Goal: Task Accomplishment & Management: Complete application form

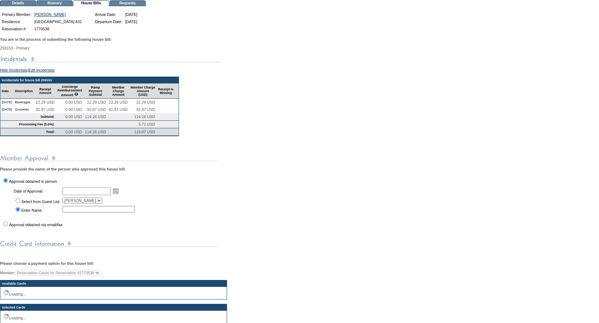
scroll to position [72, 0]
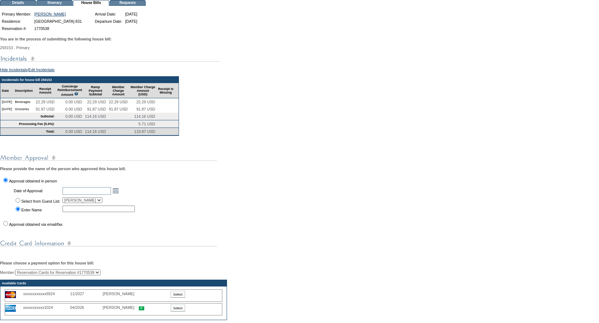
click at [33, 227] on label "Approval obtained via email/fax" at bounding box center [36, 224] width 54 height 4
click at [8, 226] on input "Approval obtained via email/fax" at bounding box center [5, 223] width 5 height 5
radio input "true"
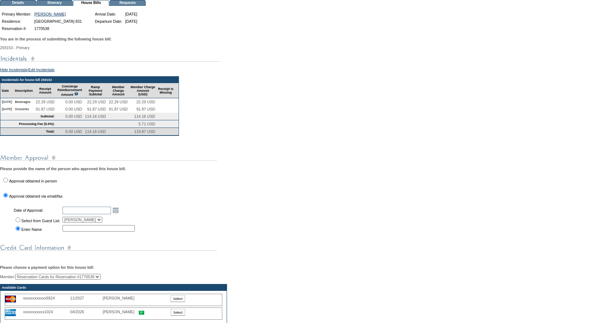
click at [38, 224] on td "Select from Guest List:" at bounding box center [37, 220] width 48 height 8
click at [14, 224] on td "Select from Guest List:" at bounding box center [37, 220] width 48 height 8
click at [20, 222] on input "Select from Guest List:" at bounding box center [18, 220] width 5 height 5
radio input "true"
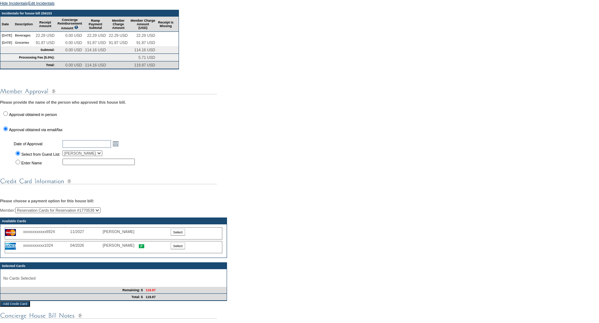
scroll to position [181, 0]
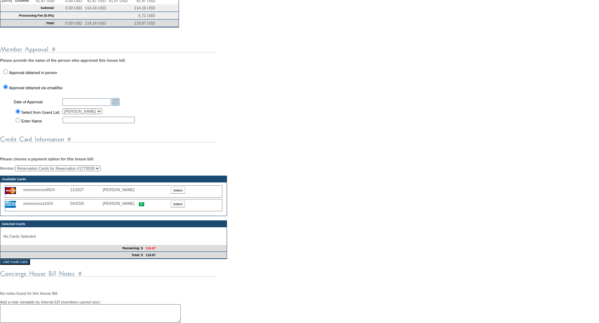
click at [119, 106] on link "Open the calendar popup." at bounding box center [116, 102] width 8 height 8
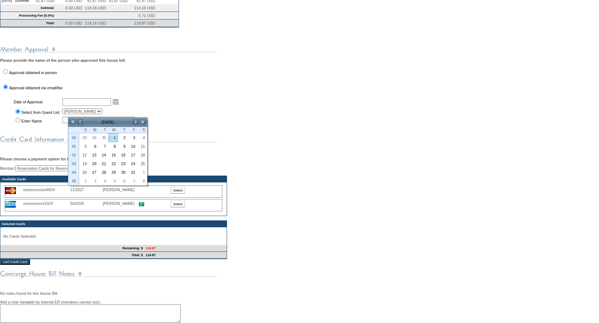
click at [113, 136] on link "1" at bounding box center [113, 138] width 9 height 8
type input "2025-10-01"
type input "[DATE]"
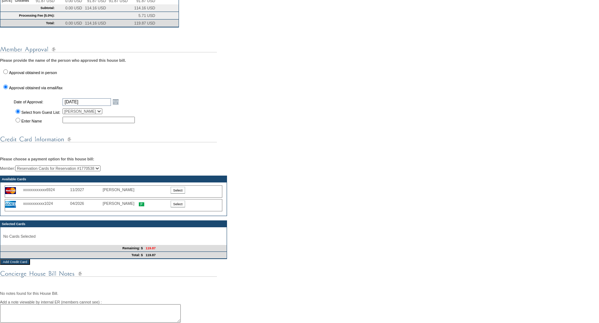
click at [181, 208] on input "Select" at bounding box center [178, 204] width 14 height 7
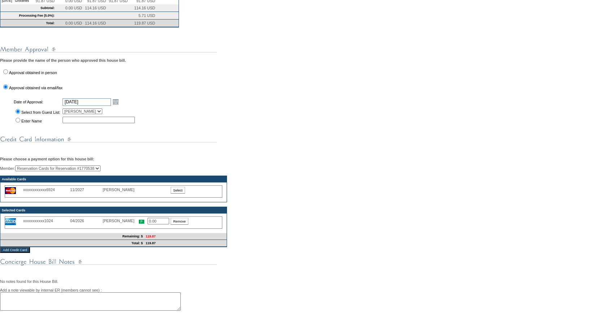
click at [160, 225] on input "0.00" at bounding box center [159, 221] width 22 height 7
click at [161, 225] on input "0.00" at bounding box center [159, 221] width 22 height 7
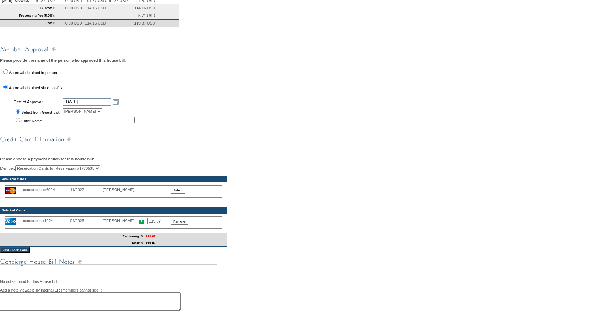
type input "119.87"
click at [307, 240] on div "Member: Reservation Cards for Reservation #1770538 Susan Hill (Primary) Arthur …" at bounding box center [299, 207] width 599 height 82
click at [174, 194] on input "Select" at bounding box center [178, 190] width 14 height 7
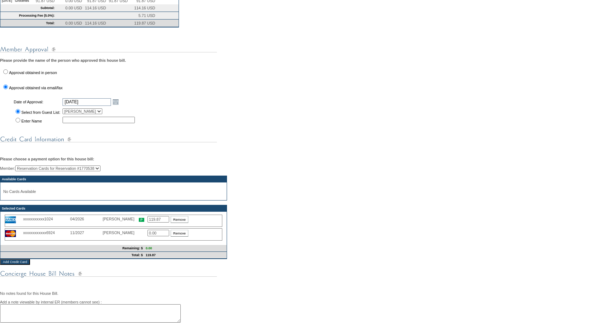
click at [175, 223] on input "Remove" at bounding box center [180, 219] width 18 height 7
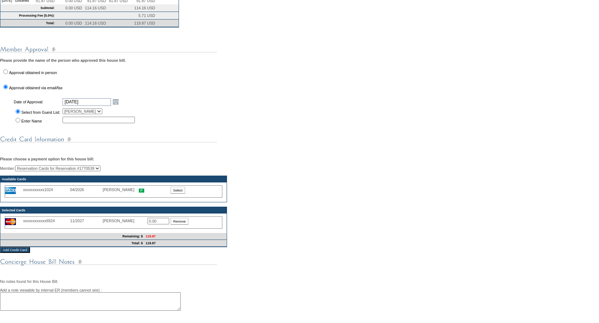
click at [157, 225] on input "0.00" at bounding box center [159, 221] width 22 height 7
type input "119.87"
click at [311, 239] on div "Member: Reservation Cards for Reservation #1770538 Susan Hill (Primary) Arthur …" at bounding box center [299, 207] width 599 height 82
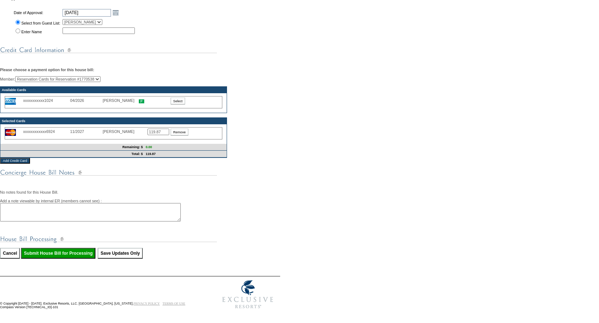
scroll to position [293, 0]
click at [66, 252] on input "Submit House Bill for Processing" at bounding box center [58, 253] width 74 height 11
type input "Processing..."
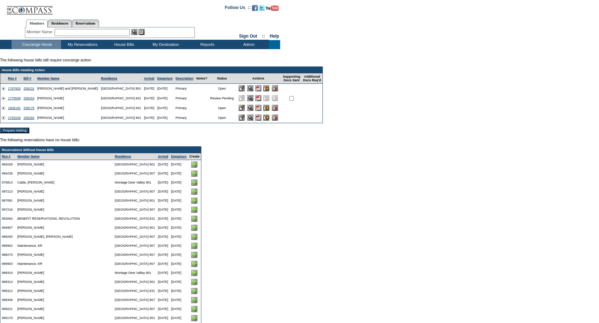
click at [292, 100] on input "checkbox" at bounding box center [291, 98] width 5 height 5
checkbox input "true"
click at [18, 132] on input "Prepare Mailing" at bounding box center [14, 131] width 29 height 6
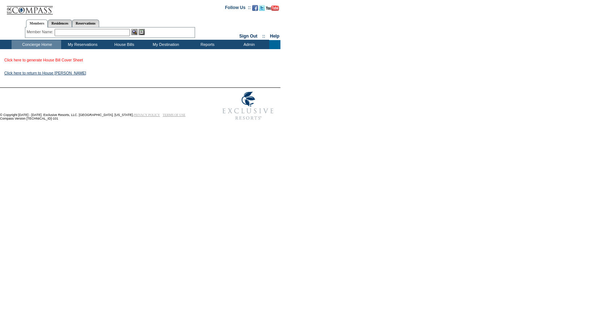
click at [72, 61] on link "Click here to generate House Bill Cover Sheet" at bounding box center [43, 60] width 78 height 4
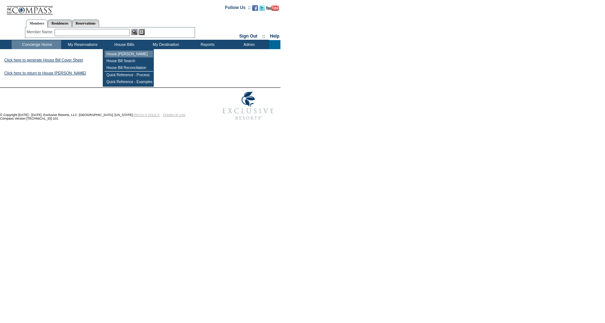
click at [130, 53] on td "House [PERSON_NAME]" at bounding box center [129, 54] width 48 height 7
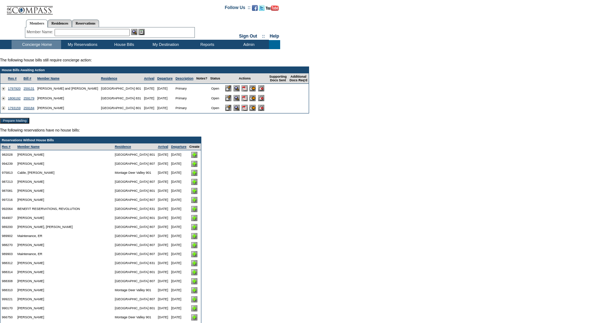
click at [252, 90] on input "image" at bounding box center [253, 88] width 6 height 6
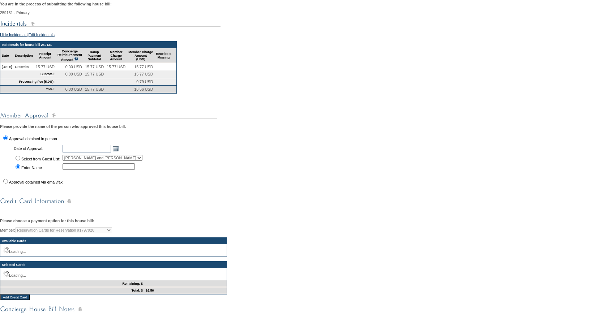
scroll to position [108, 0]
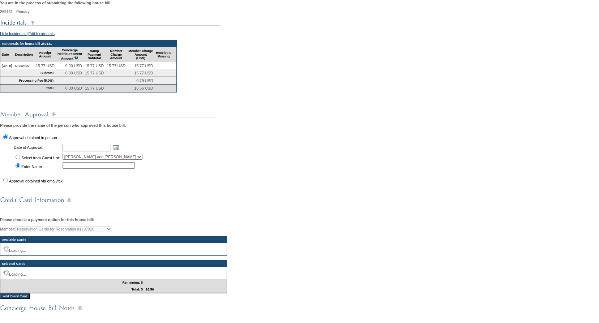
click at [13, 183] on label "Approval obtained via email/fax" at bounding box center [36, 181] width 54 height 4
click at [8, 183] on input "Approval obtained via email/fax" at bounding box center [5, 180] width 5 height 5
radio input "true"
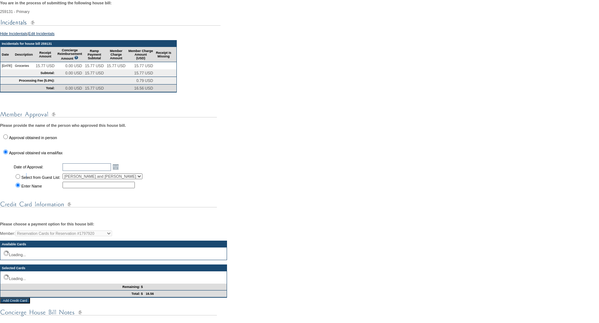
click at [27, 180] on label "Select from Guest List:" at bounding box center [40, 177] width 39 height 4
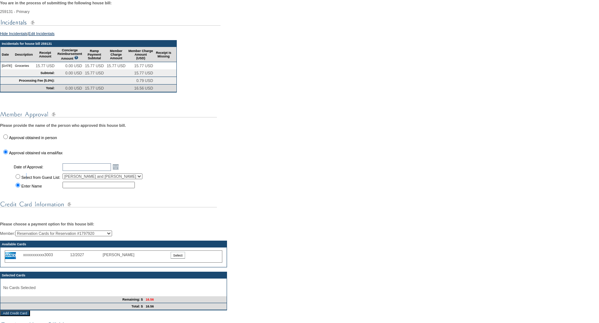
drag, startPoint x: 27, startPoint y: 188, endPoint x: 18, endPoint y: 189, distance: 8.3
click at [18, 179] on input "Select from Guest List:" at bounding box center [18, 176] width 5 height 5
radio input "true"
click at [120, 171] on link "Open the calendar popup." at bounding box center [116, 167] width 8 height 8
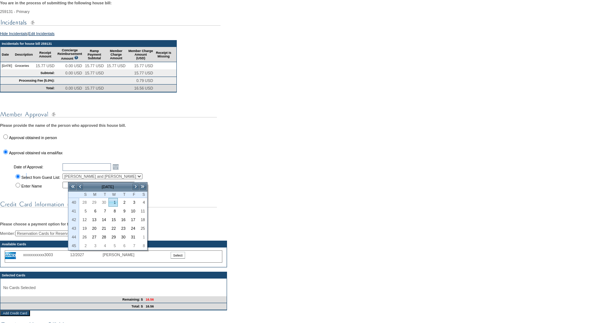
click at [114, 203] on link "1" at bounding box center [113, 203] width 9 height 8
type input "2025-10-01"
type input "[DATE]"
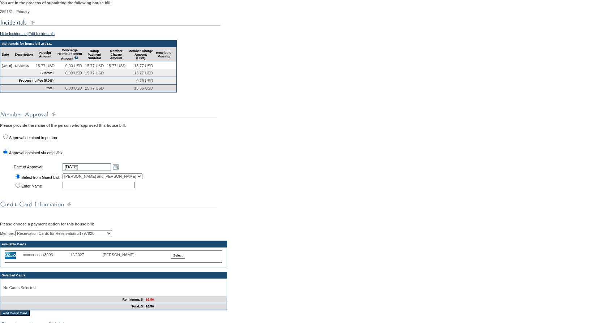
click at [136, 209] on div "You are in the process of submitting the following house bill: 259131 - Primary…" at bounding box center [299, 210] width 599 height 428
click at [179, 259] on input "Select" at bounding box center [178, 255] width 14 height 7
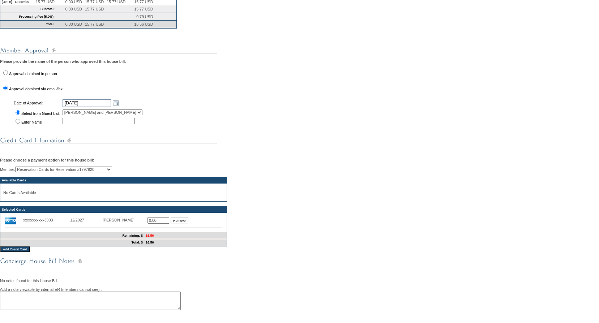
scroll to position [181, 0]
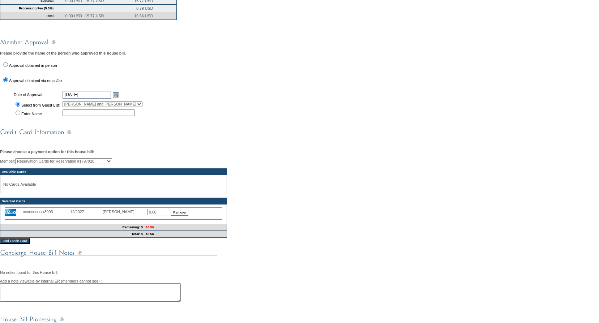
click at [158, 216] on input "0.00" at bounding box center [159, 212] width 22 height 7
type input "16.56"
click at [280, 238] on div "Member: Reservation Cards for Reservation #1797920 Chris and Betsy Murphy (Prim…" at bounding box center [299, 198] width 599 height 80
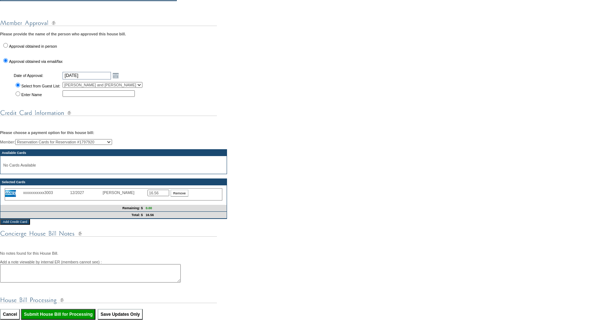
scroll to position [253, 0]
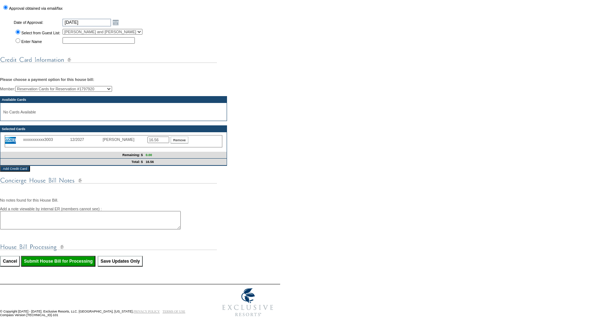
click at [94, 267] on input "Submit House Bill for Processing" at bounding box center [58, 261] width 74 height 11
type input "Processing..."
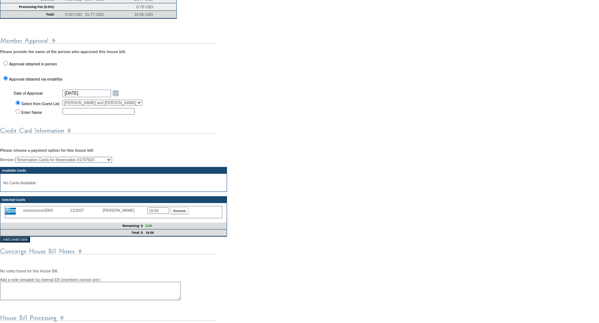
scroll to position [284, 0]
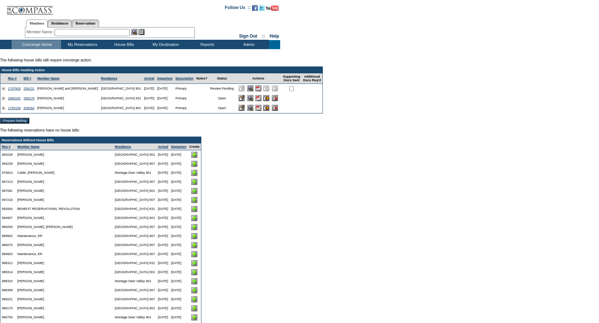
click at [294, 90] on input "checkbox" at bounding box center [291, 88] width 5 height 5
checkbox input "true"
click at [29, 121] on input "Prepare Mailing" at bounding box center [14, 121] width 29 height 6
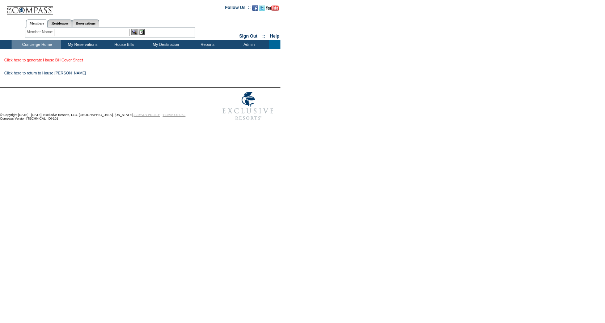
click at [41, 62] on link "Click here to generate House Bill Cover Sheet" at bounding box center [43, 60] width 78 height 4
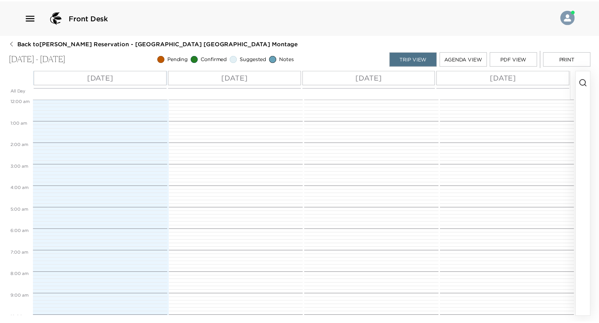
scroll to position [298, 0]
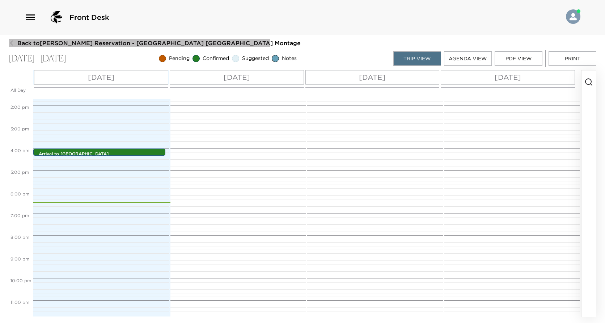
click at [12, 42] on icon "button" at bounding box center [12, 43] width 6 height 6
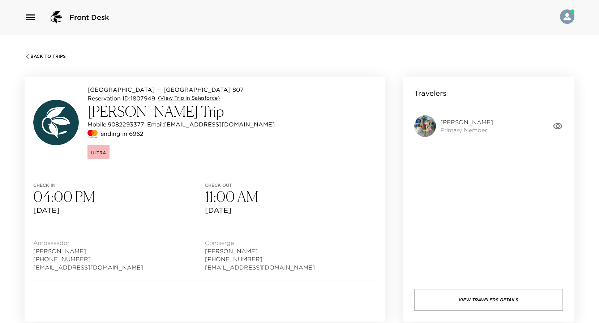
drag, startPoint x: 135, startPoint y: 268, endPoint x: 35, endPoint y: 267, distance: 99.4
click at [35, 267] on div "Ambassador [PERSON_NAME] [PHONE_NUMBER] [EMAIL_ADDRESS][DOMAIN_NAME]" at bounding box center [119, 253] width 172 height 35
copy link "[EMAIL_ADDRESS][DOMAIN_NAME]"
